Goal: Find specific page/section: Find specific page/section

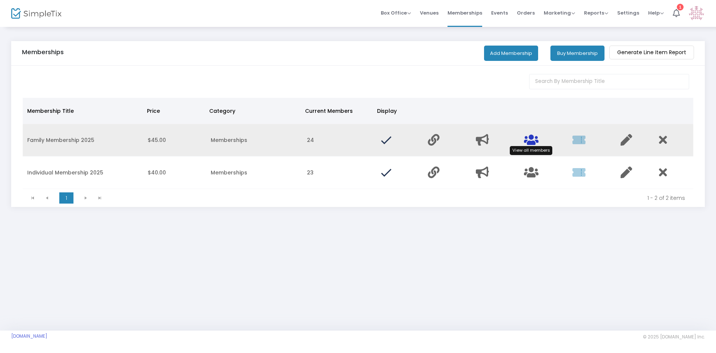
click at [530, 141] on icon "Data table" at bounding box center [531, 140] width 15 height 12
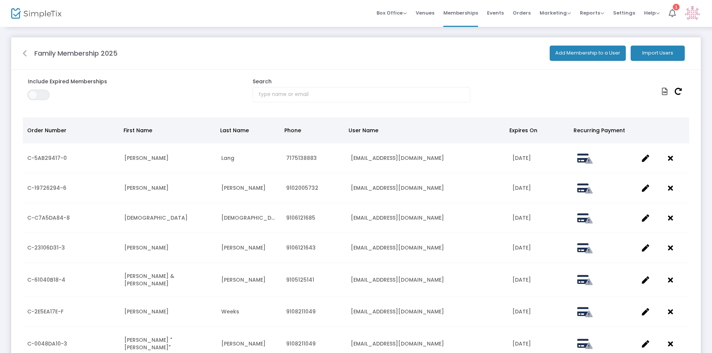
click at [26, 50] on icon at bounding box center [24, 53] width 4 height 7
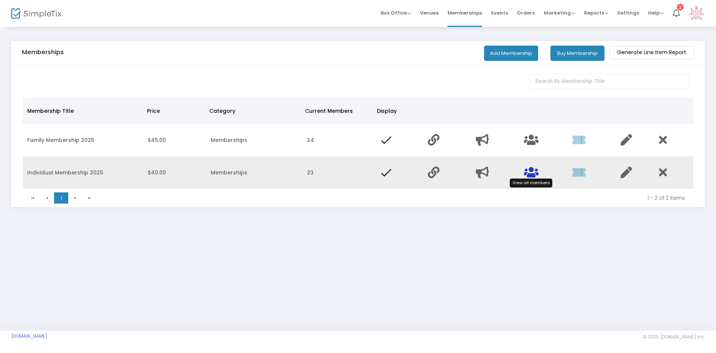
click at [532, 175] on icon "Data table" at bounding box center [531, 172] width 15 height 12
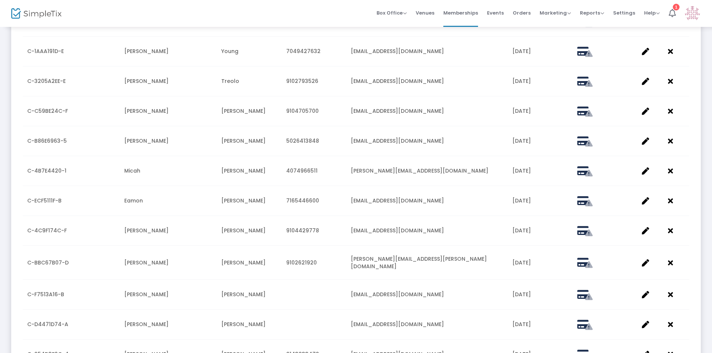
scroll to position [547, 0]
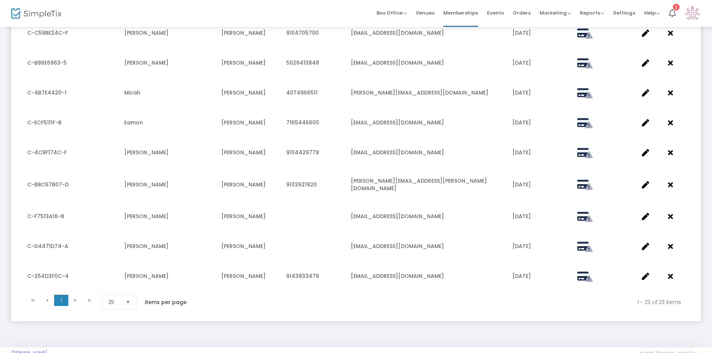
click at [131, 296] on span "Select" at bounding box center [128, 302] width 12 height 12
click at [129, 273] on li "200" at bounding box center [120, 269] width 36 height 15
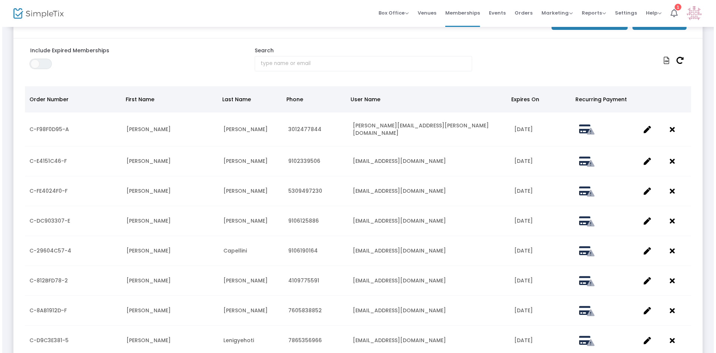
scroll to position [0, 0]
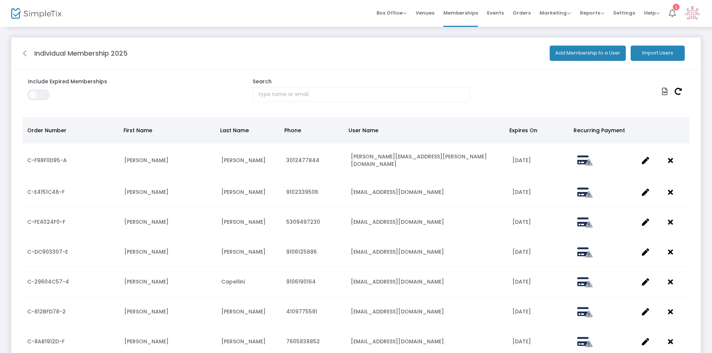
click at [672, 13] on icon at bounding box center [672, 13] width 7 height 8
